Goal: Find specific page/section: Find specific page/section

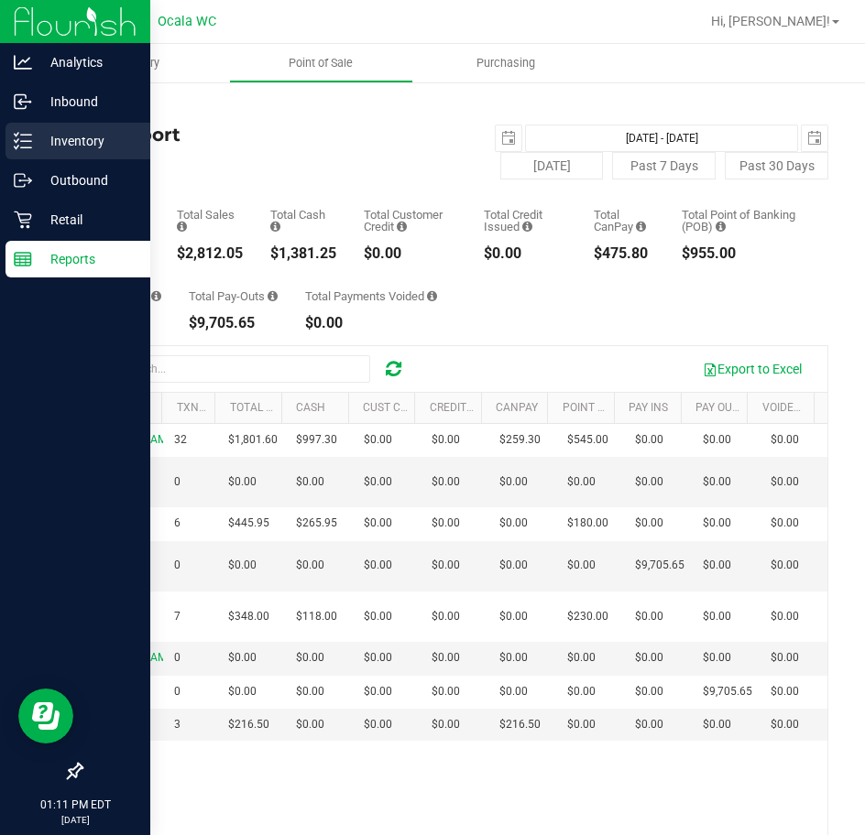
drag, startPoint x: 38, startPoint y: 139, endPoint x: 115, endPoint y: 149, distance: 78.5
click at [38, 139] on p "Inventory" at bounding box center [87, 141] width 110 height 22
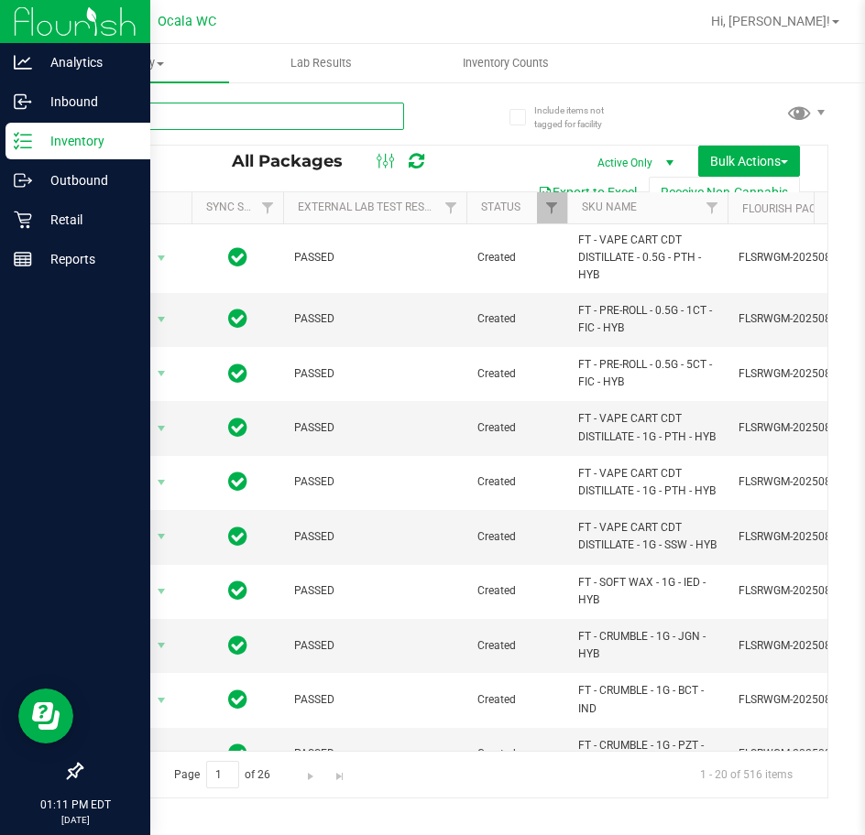
click at [256, 115] on input "text" at bounding box center [242, 116] width 323 height 27
type input "bct"
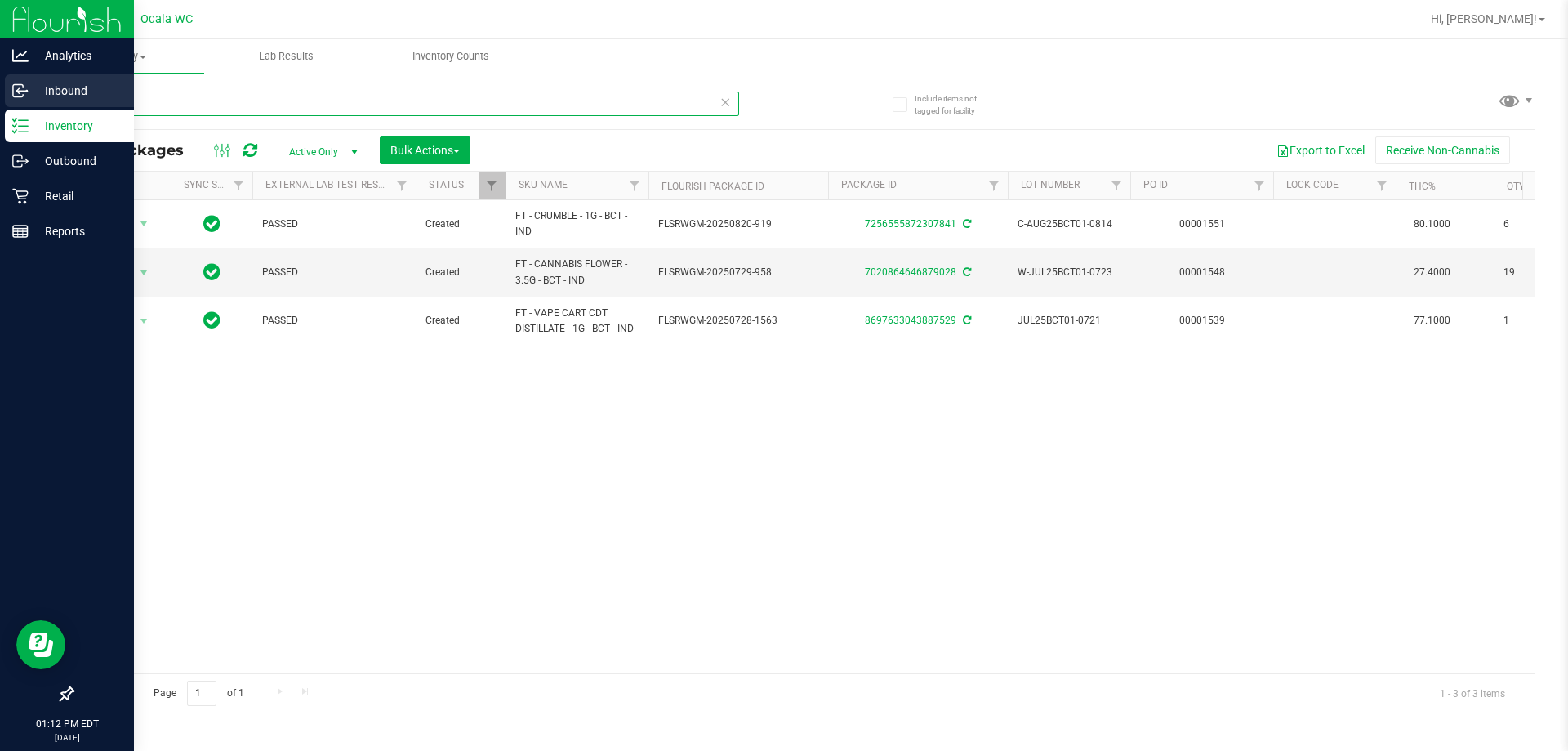
drag, startPoint x: 143, startPoint y: 103, endPoint x: 9, endPoint y: 104, distance: 134.0
click at [9, 104] on div "Analytics Inbound Inventory Outbound Retail Reports 01:12 PM EDT [DATE] 08/27 O…" at bounding box center [784, 376] width 1568 height 751
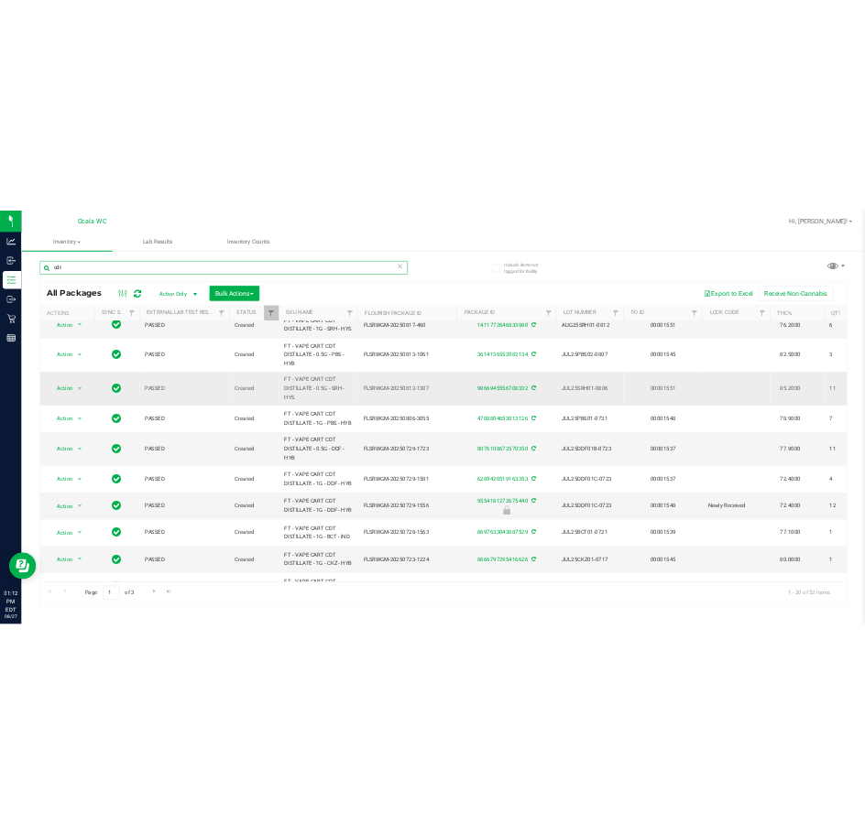
scroll to position [458, 0]
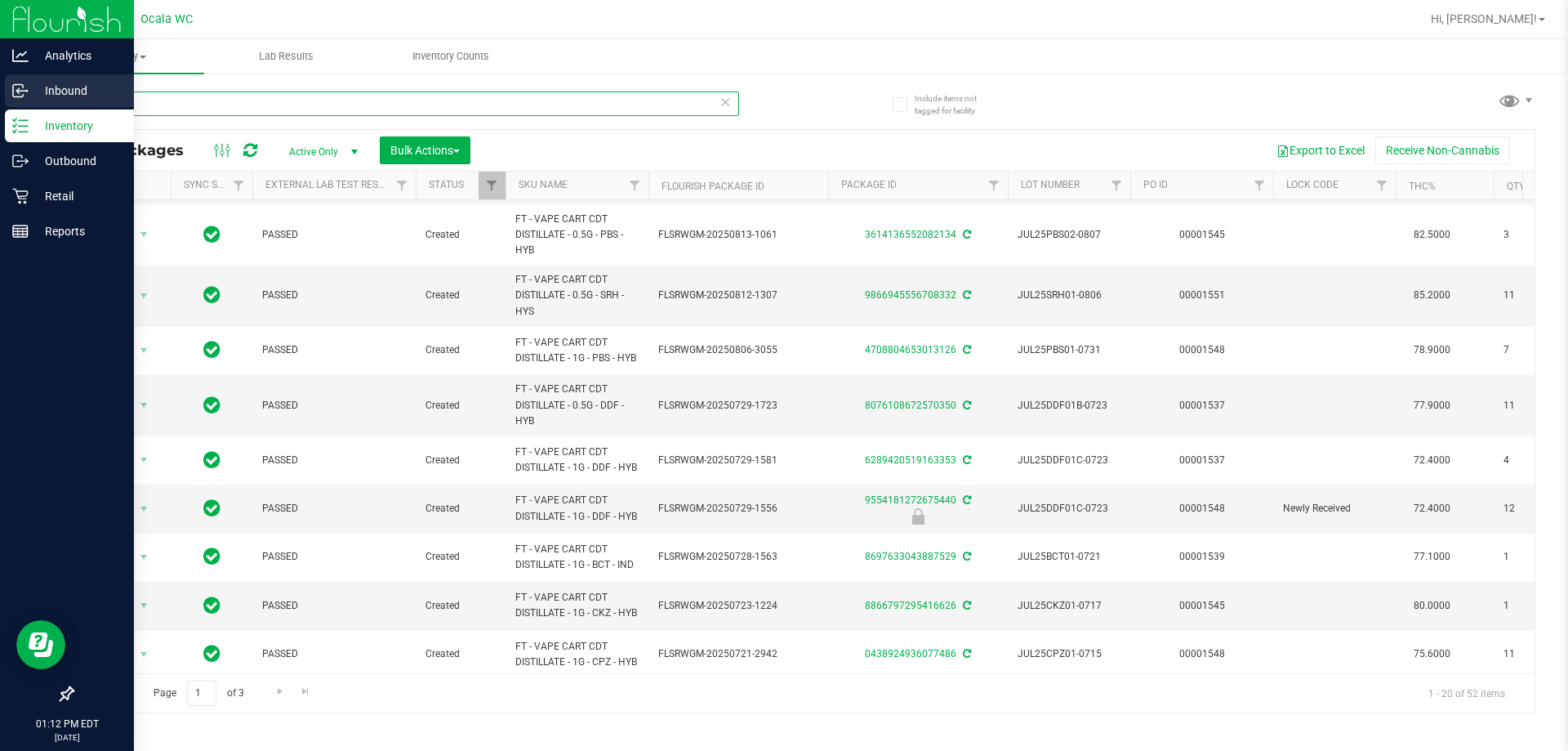
drag, startPoint x: 118, startPoint y: 102, endPoint x: 6, endPoint y: 102, distance: 112.0
click at [6, 102] on div "Analytics Inbound Inventory Outbound Retail Reports 01:12 PM EDT [DATE] 08/27 O…" at bounding box center [784, 376] width 1568 height 751
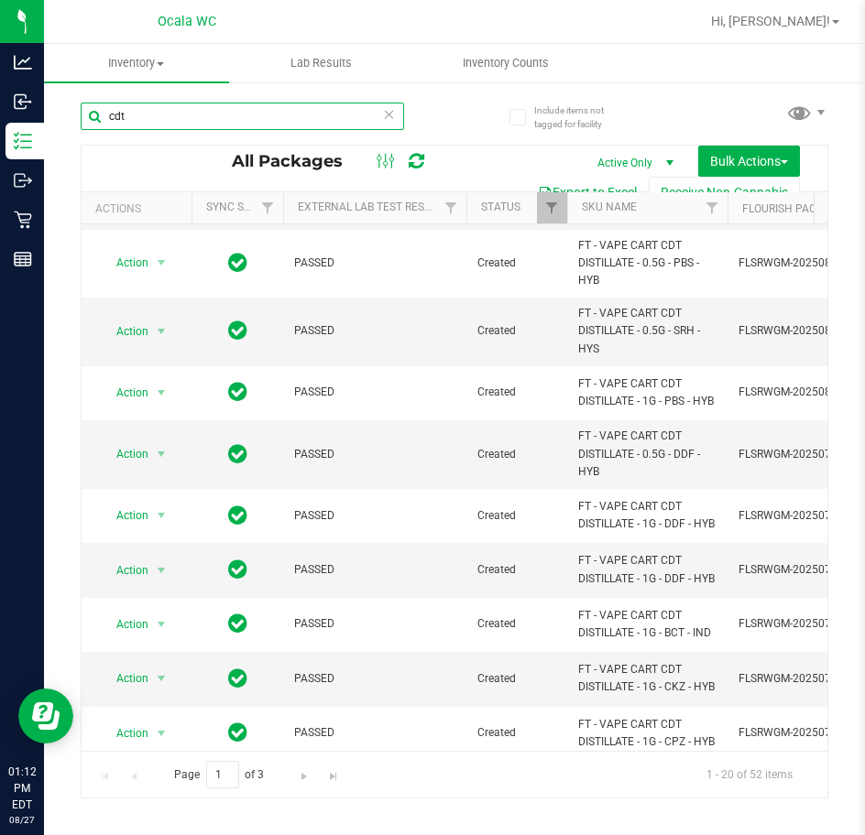
type input "cdt"
